Goal: Task Accomplishment & Management: Use online tool/utility

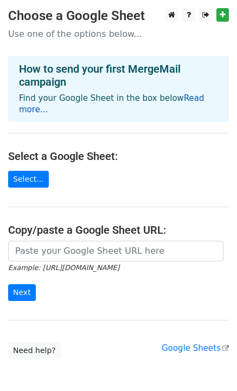
click at [194, 98] on link "Read more..." at bounding box center [112, 103] width 186 height 21
click at [186, 18] on link at bounding box center [188, 15] width 13 height 14
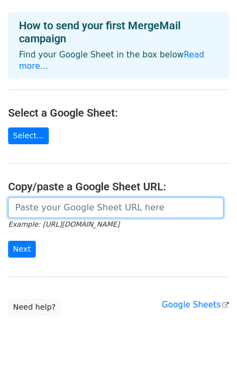
click at [86, 197] on input "url" at bounding box center [115, 207] width 215 height 21
click at [55, 201] on input "url" at bounding box center [115, 207] width 215 height 21
paste input "https://docs.google.com/spreadsheets/d/1X32DnRMM2VEfGloBC2r4r-rmxB3BjyE2b-Y4xFC…"
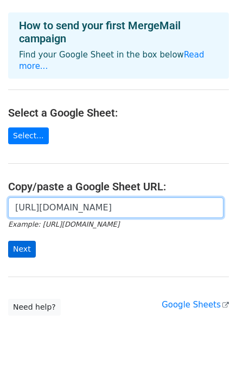
type input "https://docs.google.com/spreadsheets/d/1X32DnRMM2VEfGloBC2r4r-rmxB3BjyE2b-Y4xFC…"
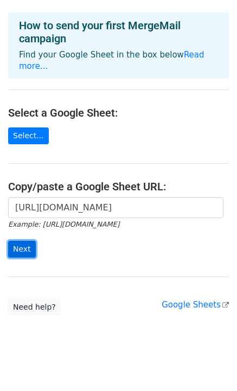
click at [14, 241] on input "Next" at bounding box center [22, 249] width 28 height 17
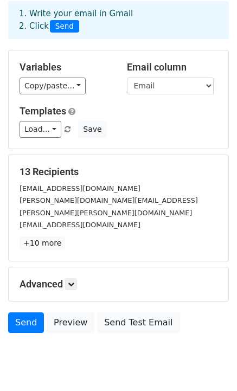
scroll to position [73, 0]
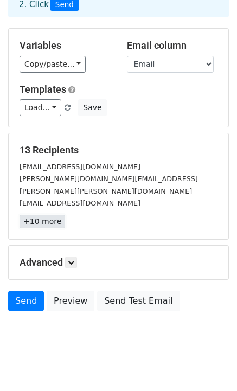
click at [46, 215] on link "+10 more" at bounding box center [43, 222] width 46 height 14
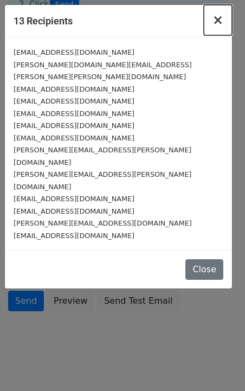
click at [221, 25] on span "×" at bounding box center [218, 19] width 11 height 15
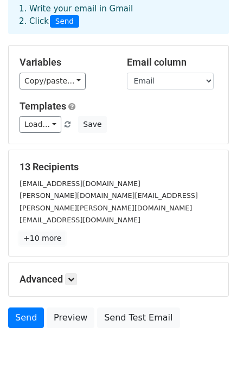
scroll to position [0, 0]
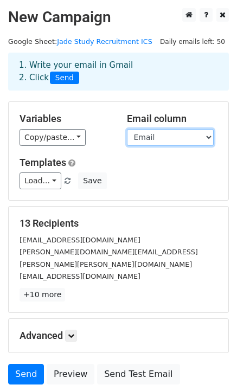
click at [159, 137] on select "Email ParentName ChildName ICSNumber ResearcherName" at bounding box center [170, 137] width 87 height 17
click at [127, 129] on select "Email ParentName ChildName ICSNumber ResearcherName" at bounding box center [170, 137] width 87 height 17
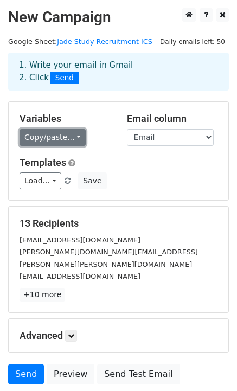
click at [74, 137] on link "Copy/paste..." at bounding box center [53, 137] width 66 height 17
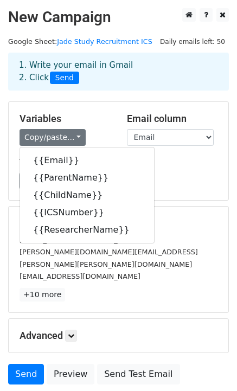
click at [107, 115] on h5 "Variables" at bounding box center [65, 119] width 91 height 12
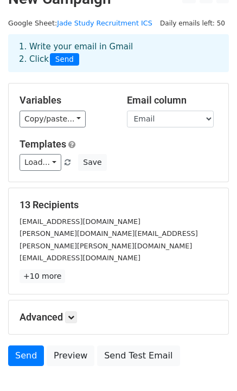
scroll to position [41, 0]
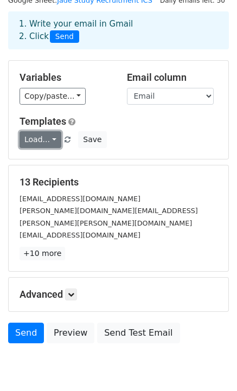
click at [50, 143] on link "Load..." at bounding box center [41, 139] width 42 height 17
click at [69, 161] on h6 "No templates saved" at bounding box center [70, 164] width 101 height 18
click at [47, 140] on link "Load..." at bounding box center [41, 139] width 42 height 17
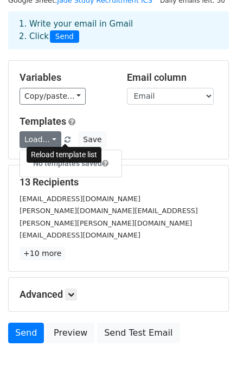
click at [67, 140] on span at bounding box center [68, 140] width 6 height 7
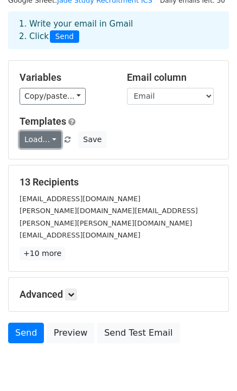
click at [55, 139] on link "Load..." at bounding box center [41, 139] width 42 height 17
click at [73, 167] on h6 "No templates saved" at bounding box center [70, 164] width 101 height 18
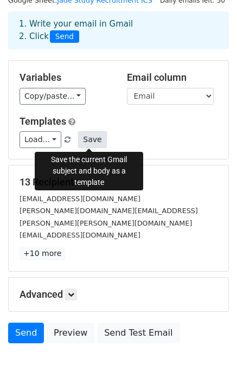
click at [80, 135] on button "Save" at bounding box center [92, 139] width 28 height 17
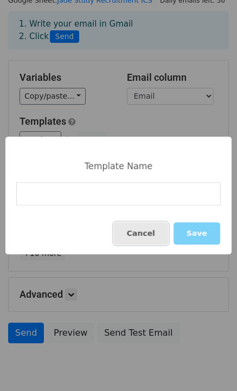
click at [148, 233] on button "Cancel" at bounding box center [141, 233] width 54 height 22
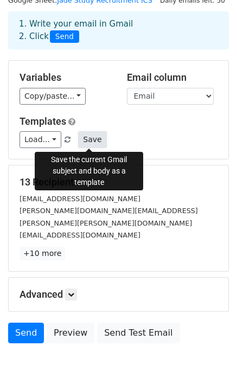
click at [87, 142] on button "Save" at bounding box center [92, 139] width 28 height 17
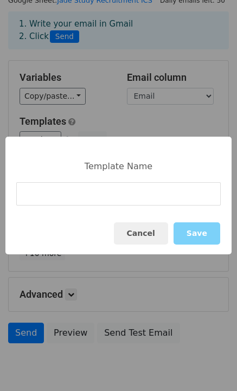
click at [112, 201] on input at bounding box center [118, 193] width 204 height 23
type input "U"
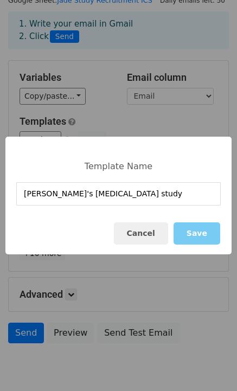
type input "Jade's MRI study"
click at [202, 229] on button "Save" at bounding box center [197, 233] width 47 height 22
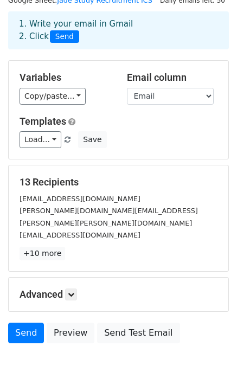
scroll to position [73, 0]
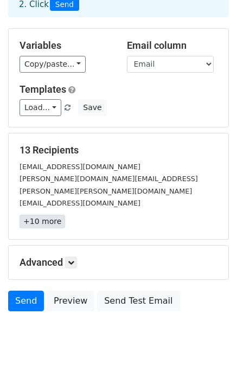
click at [50, 215] on link "+10 more" at bounding box center [43, 222] width 46 height 14
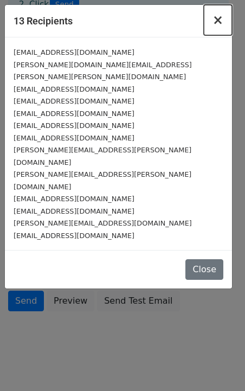
click at [226, 15] on button "×" at bounding box center [218, 20] width 28 height 30
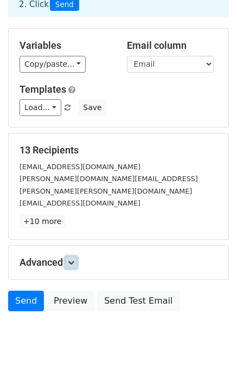
click at [77, 257] on link at bounding box center [71, 263] width 12 height 12
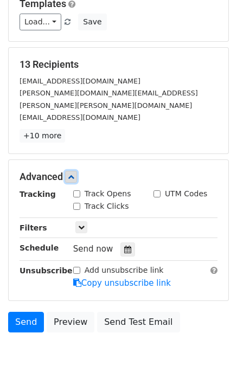
scroll to position [162, 0]
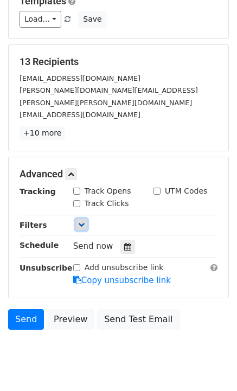
click at [82, 221] on icon at bounding box center [81, 224] width 7 height 7
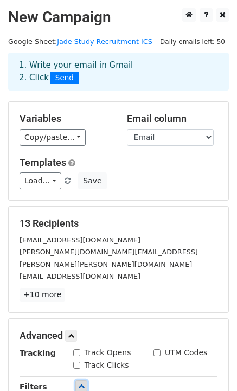
scroll to position [6, 0]
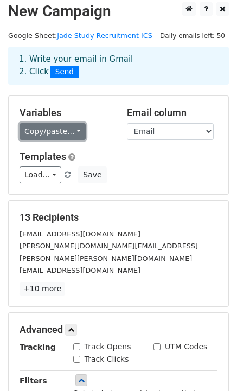
click at [60, 135] on link "Copy/paste..." at bounding box center [53, 131] width 66 height 17
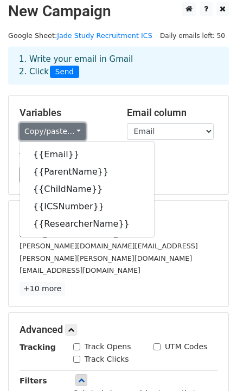
click at [52, 130] on link "Copy/paste..." at bounding box center [53, 131] width 66 height 17
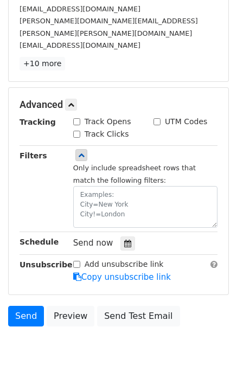
scroll to position [228, 0]
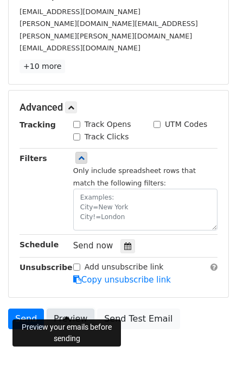
click at [71, 309] on link "Preview" at bounding box center [71, 319] width 48 height 21
click at [78, 309] on link "Preview" at bounding box center [71, 319] width 48 height 21
click at [77, 121] on input "Track Opens" at bounding box center [76, 124] width 7 height 7
checkbox input "true"
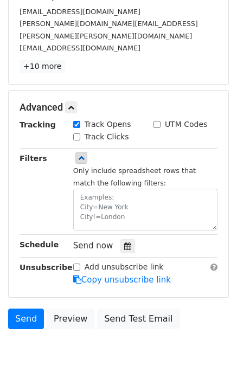
click at [77, 133] on input "Track Clicks" at bounding box center [76, 136] width 7 height 7
checkbox input "true"
click at [77, 121] on input "Track Opens" at bounding box center [76, 124] width 7 height 7
checkbox input "false"
click at [77, 119] on div "Track Opens" at bounding box center [105, 125] width 80 height 13
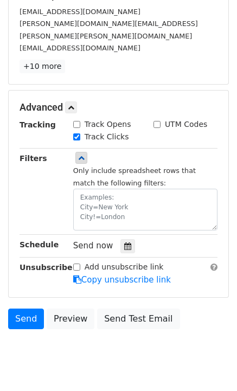
click at [76, 133] on input "Track Clicks" at bounding box center [76, 136] width 7 height 7
checkbox input "false"
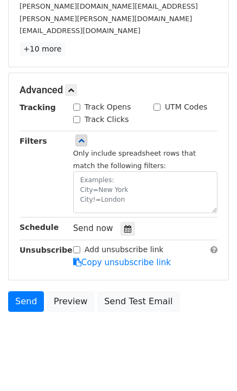
click at [37, 223] on strong "Schedule" at bounding box center [39, 227] width 39 height 9
drag, startPoint x: 102, startPoint y: 218, endPoint x: 87, endPoint y: 218, distance: 14.6
click at [87, 223] on span "Send now" at bounding box center [93, 228] width 40 height 10
click at [126, 225] on icon at bounding box center [127, 229] width 7 height 8
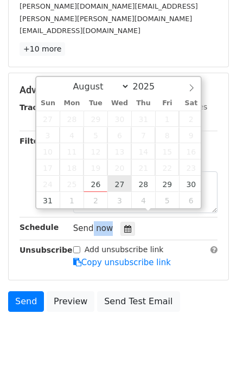
type input "2025-08-27 12:00"
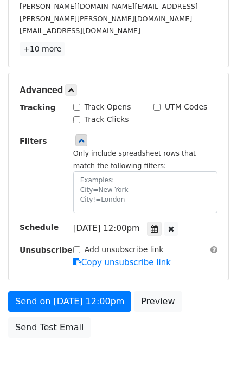
click at [197, 255] on div "Add unsubscribe link Copy unsubscribe link" at bounding box center [145, 256] width 161 height 25
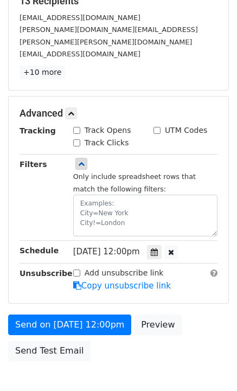
scroll to position [272, 0]
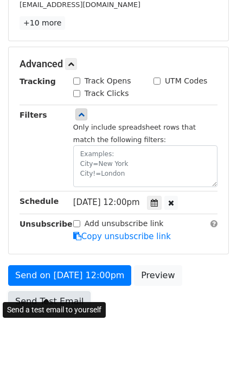
click at [41, 294] on link "Send Test Email" at bounding box center [49, 301] width 82 height 21
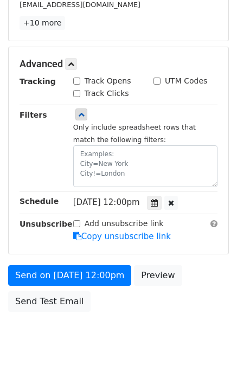
scroll to position [259, 0]
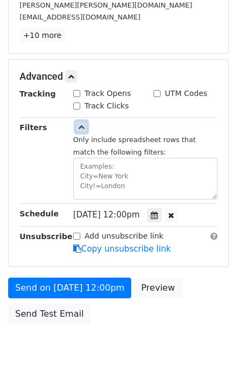
click at [80, 121] on link at bounding box center [81, 127] width 12 height 12
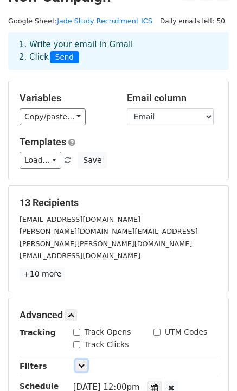
scroll to position [0, 0]
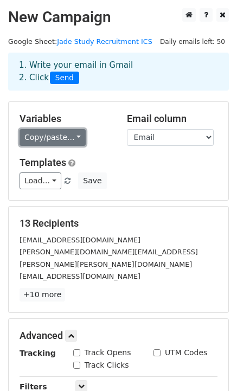
click at [80, 133] on link "Copy/paste..." at bounding box center [53, 137] width 66 height 17
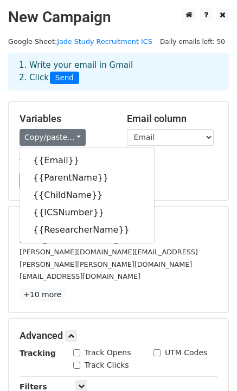
click at [94, 124] on h5 "Variables" at bounding box center [65, 119] width 91 height 12
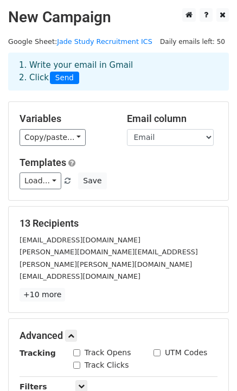
drag, startPoint x: 94, startPoint y: 63, endPoint x: 119, endPoint y: 72, distance: 26.2
click at [119, 72] on div "1. Write your email in Gmail 2. Click Send" at bounding box center [118, 71] width 215 height 25
click at [119, 78] on div "1. Write your email in Gmail 2. Click Send" at bounding box center [118, 71] width 215 height 25
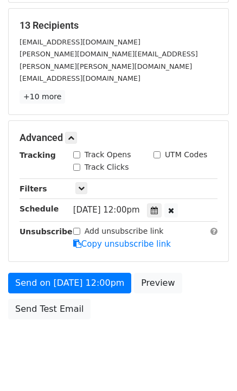
scroll to position [206, 0]
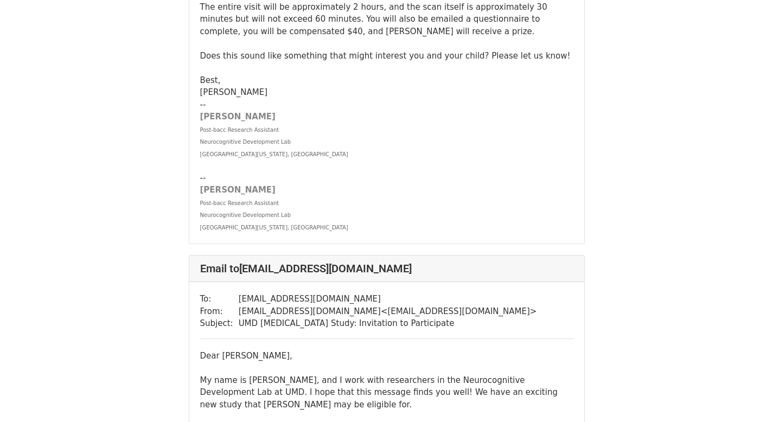
scroll to position [1083, 0]
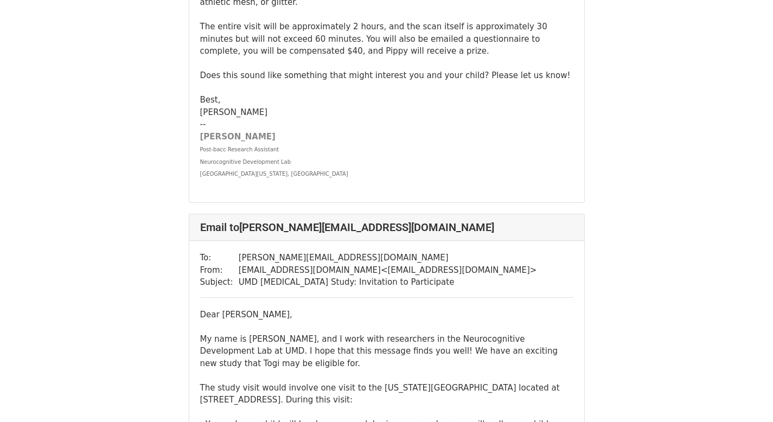
scroll to position [6184, 0]
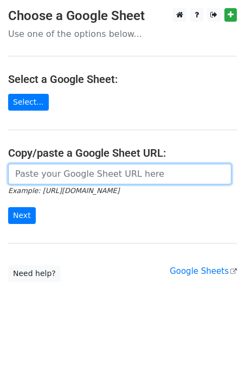
click at [76, 175] on input "url" at bounding box center [119, 174] width 223 height 21
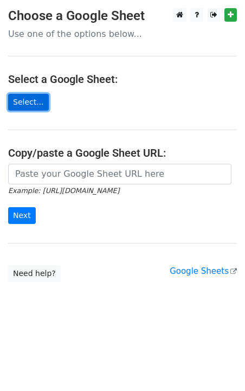
click at [28, 94] on link "Select..." at bounding box center [28, 102] width 41 height 17
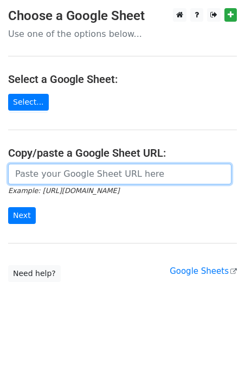
click at [96, 168] on input "url" at bounding box center [119, 174] width 223 height 21
type input "https://docs.google.com/spreadsheets/d/1X32DnRMM2VEfGloBC2r4r-rmxB3BjyE2b-Y4xFC…"
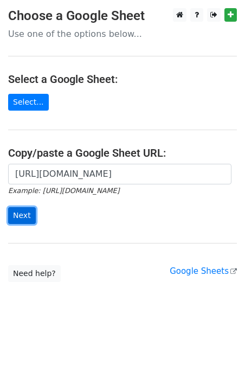
click at [26, 212] on input "Next" at bounding box center [22, 215] width 28 height 17
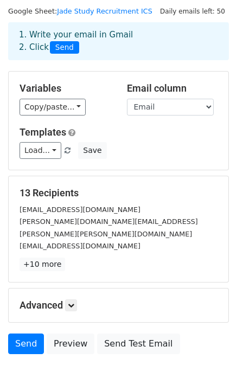
scroll to position [73, 0]
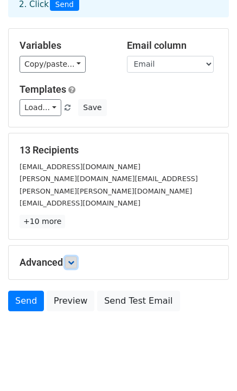
click at [69, 257] on link at bounding box center [71, 263] width 12 height 12
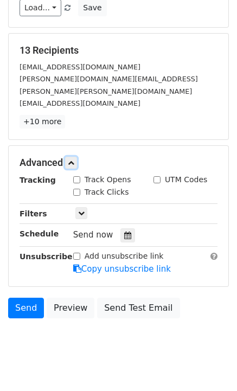
scroll to position [172, 0]
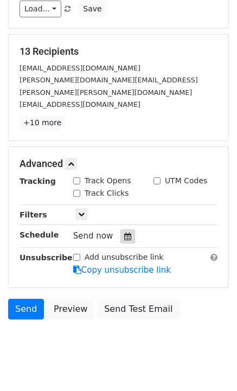
click at [126, 233] on icon at bounding box center [127, 237] width 7 height 8
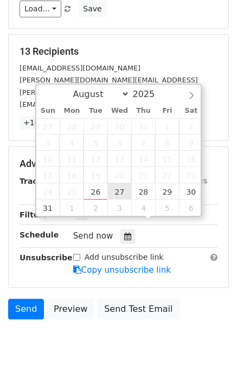
type input "2025-08-27 12:00"
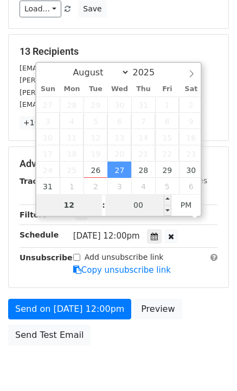
scroll to position [162, 0]
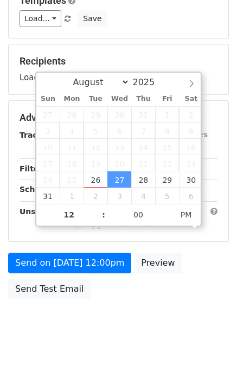
click at [205, 265] on div "Send on Aug 27 at 12:00pm Preview Send Test Email" at bounding box center [118, 279] width 237 height 52
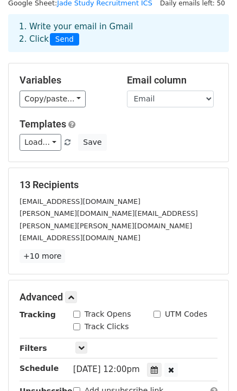
scroll to position [27, 0]
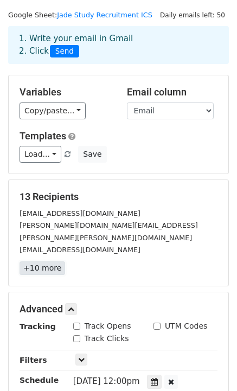
click at [44, 261] on link "+10 more" at bounding box center [43, 268] width 46 height 14
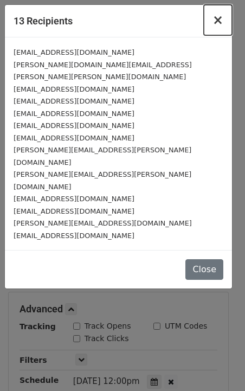
click at [216, 29] on button "×" at bounding box center [218, 20] width 28 height 30
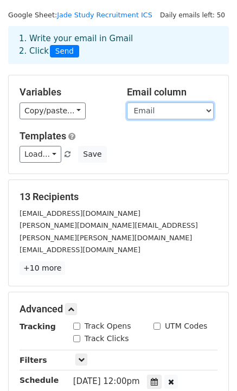
click at [138, 108] on select "Email ParentName ChildName ICSNumber ResearcherName" at bounding box center [170, 111] width 87 height 17
click at [127, 103] on select "Email ParentName ChildName ICSNumber ResearcherName" at bounding box center [170, 111] width 87 height 17
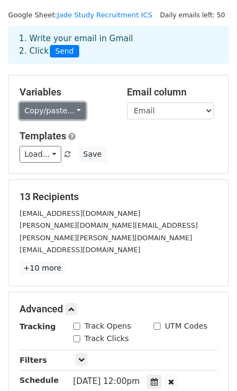
click at [36, 113] on link "Copy/paste..." at bounding box center [53, 111] width 66 height 17
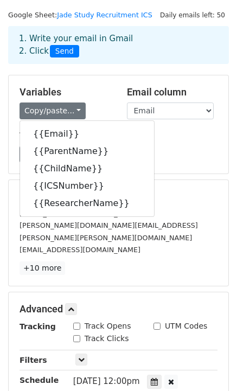
click at [87, 94] on h5 "Variables" at bounding box center [65, 92] width 91 height 12
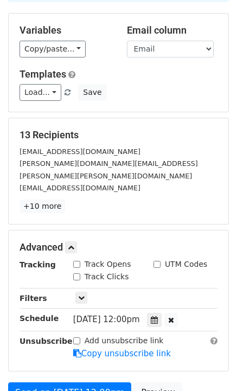
scroll to position [74, 0]
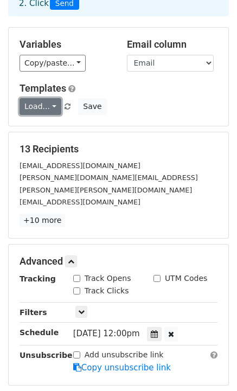
click at [55, 108] on link "Load..." at bounding box center [41, 106] width 42 height 17
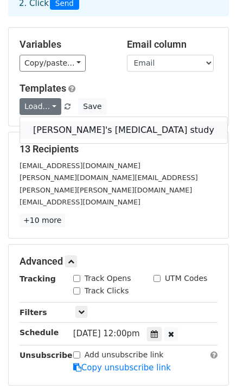
click at [72, 133] on link "Jade's MRI study" at bounding box center [123, 130] width 207 height 17
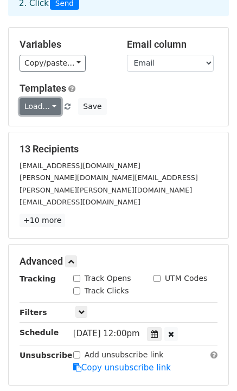
click at [53, 108] on link "Load..." at bounding box center [41, 106] width 42 height 17
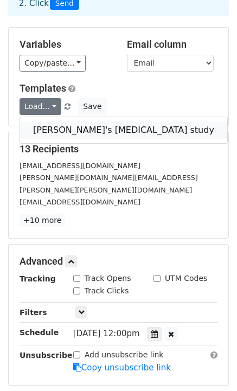
click at [60, 129] on link "Jade's MRI study" at bounding box center [123, 130] width 207 height 17
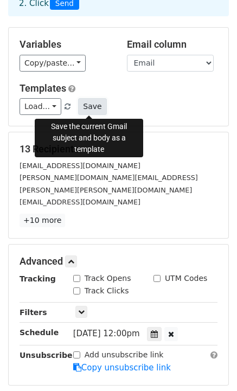
click at [84, 105] on button "Save" at bounding box center [92, 106] width 28 height 17
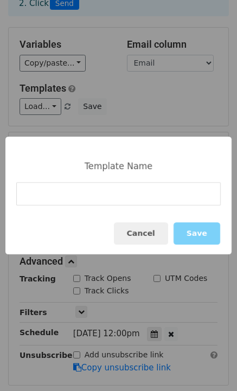
click at [143, 246] on div "Cancel Save" at bounding box center [118, 234] width 226 height 42
click at [146, 229] on button "Cancel" at bounding box center [141, 233] width 54 height 22
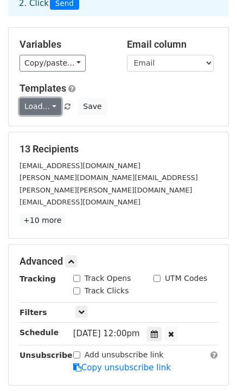
click at [46, 109] on link "Load..." at bounding box center [41, 106] width 42 height 17
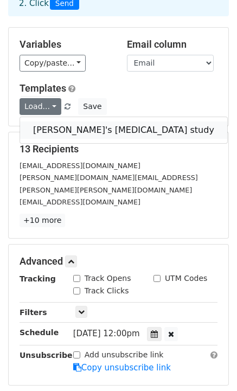
click at [62, 130] on link "Jade's MRI study" at bounding box center [123, 130] width 207 height 17
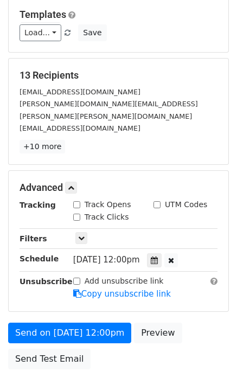
scroll to position [206, 0]
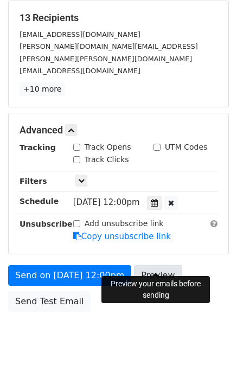
click at [157, 265] on link "Preview" at bounding box center [158, 275] width 48 height 21
click at [165, 265] on link "Preview" at bounding box center [158, 275] width 48 height 21
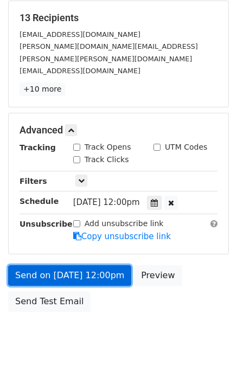
click at [69, 265] on link "Send on Aug 27 at 12:00pm" at bounding box center [69, 275] width 123 height 21
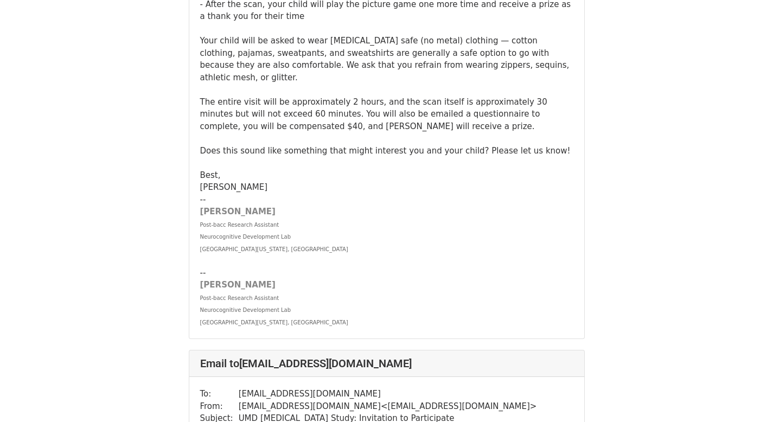
scroll to position [985, 0]
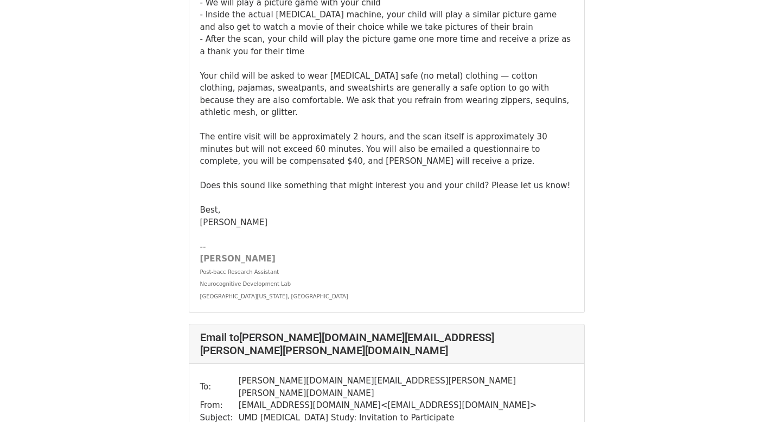
scroll to position [346, 0]
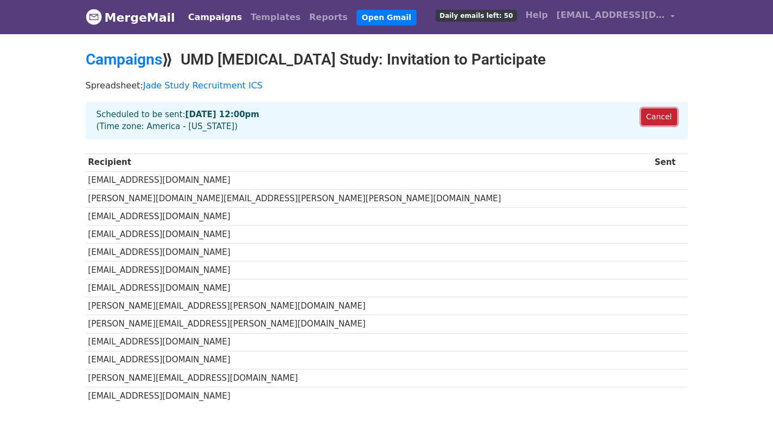
click at [657, 110] on link "Cancel" at bounding box center [658, 116] width 35 height 17
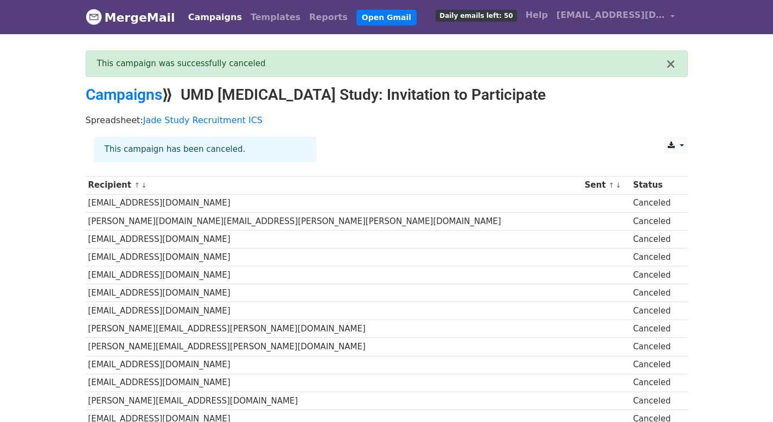
click at [359, 97] on h2 "Campaigns ⟫ UMD [MEDICAL_DATA] Study: Invitation to Participate" at bounding box center [387, 95] width 602 height 18
click at [114, 104] on div "Campaigns ⟫ UMD [MEDICAL_DATA] Study: Invitation to Participate" at bounding box center [387, 98] width 618 height 24
click at [115, 94] on link "Campaigns" at bounding box center [124, 95] width 76 height 18
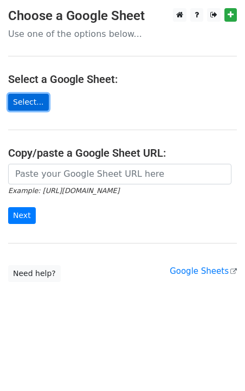
click at [25, 104] on link "Select..." at bounding box center [28, 102] width 41 height 17
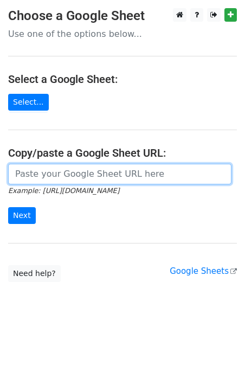
click at [60, 171] on input "url" at bounding box center [119, 174] width 223 height 21
type input "[URL][DOMAIN_NAME]"
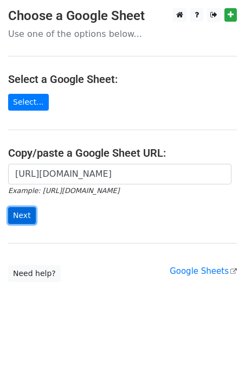
click at [23, 210] on input "Next" at bounding box center [22, 215] width 28 height 17
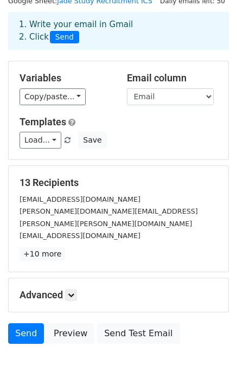
scroll to position [73, 0]
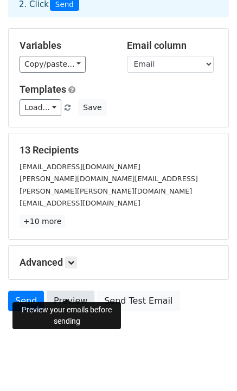
click at [74, 295] on link "Preview" at bounding box center [71, 301] width 48 height 21
click at [73, 257] on link at bounding box center [71, 263] width 12 height 12
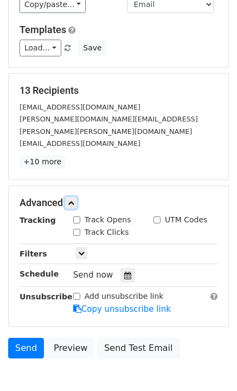
scroll to position [136, 0]
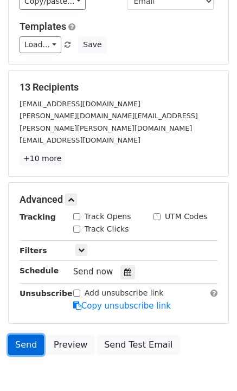
click at [28, 335] on link "Send" at bounding box center [26, 345] width 36 height 21
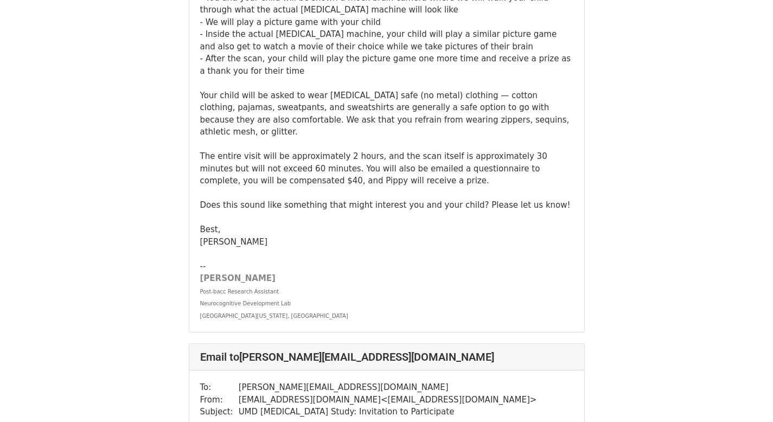
scroll to position [5918, 0]
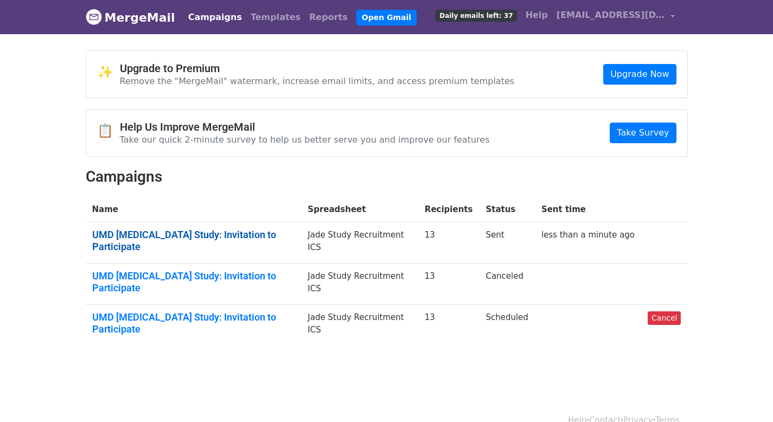
click at [185, 236] on link "UMD [MEDICAL_DATA] Study: Invitation to Participate" at bounding box center [193, 240] width 203 height 23
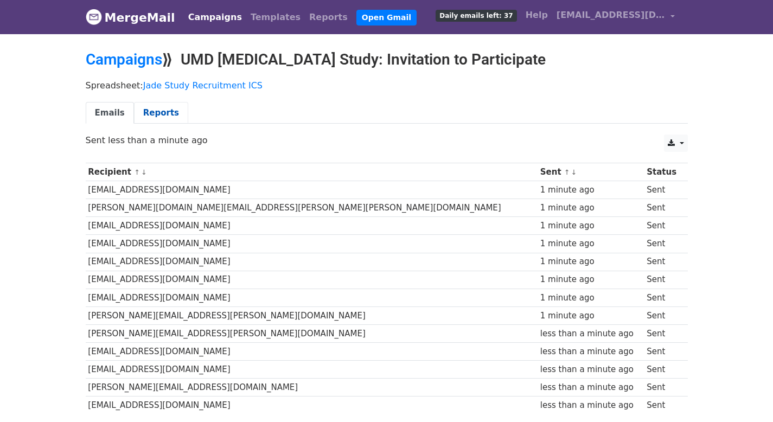
click at [151, 116] on link "Reports" at bounding box center [161, 113] width 54 height 22
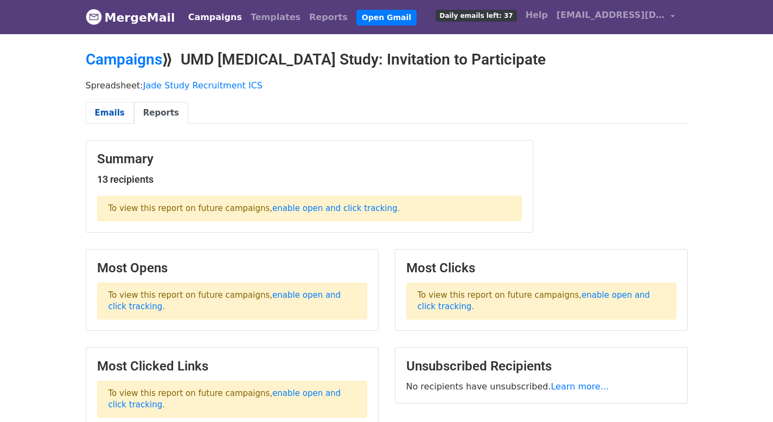
click at [105, 119] on link "Emails" at bounding box center [110, 113] width 48 height 22
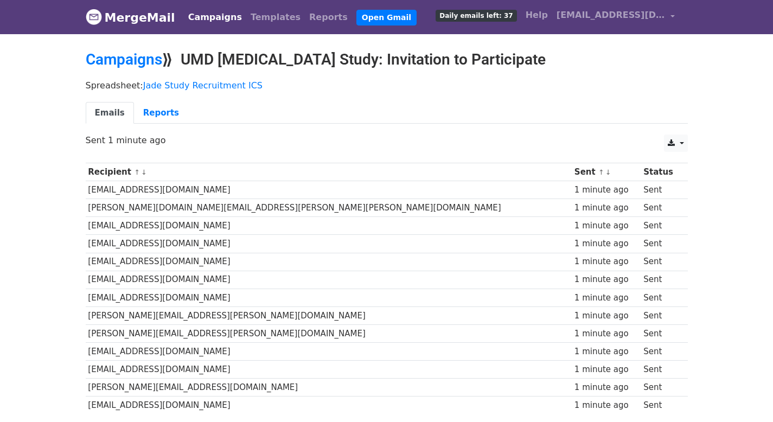
scroll to position [8, 0]
